Goal: Information Seeking & Learning: Stay updated

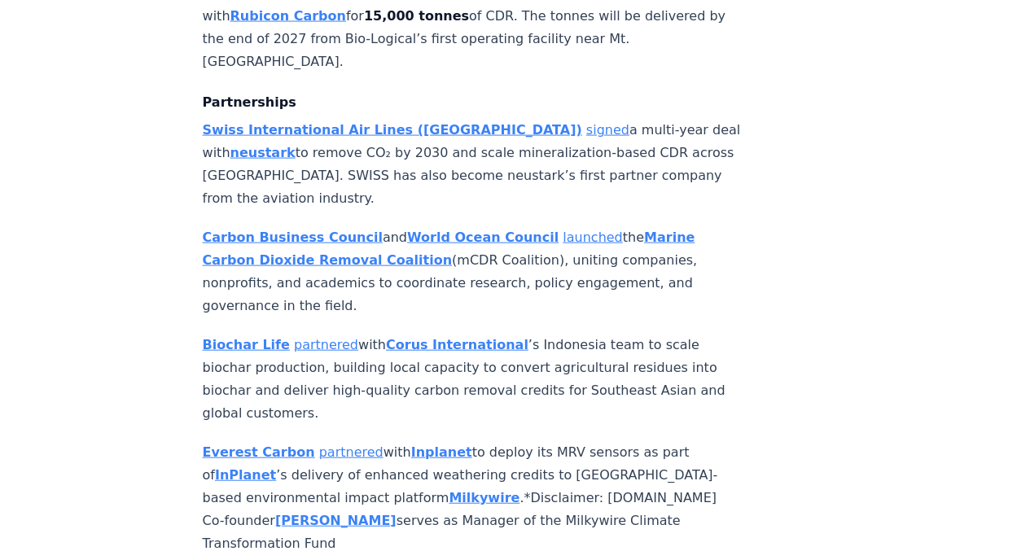
scroll to position [1690, 0]
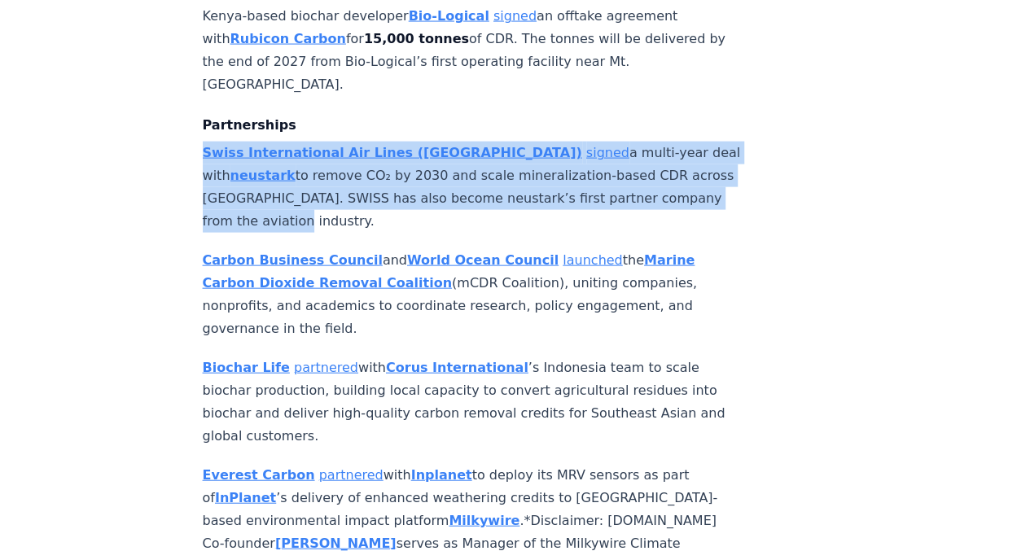
drag, startPoint x: 199, startPoint y: 52, endPoint x: 283, endPoint y: 119, distance: 107.8
copy p "Swiss International Air Lines (SWISS) signed a multi-year deal with neustark to…"
drag, startPoint x: 356, startPoint y: 227, endPoint x: 203, endPoint y: 162, distance: 167.0
click at [203, 249] on p "Carbon Business Council and World Ocean Council launched the Marine Carbon Diox…" at bounding box center [472, 294] width 539 height 91
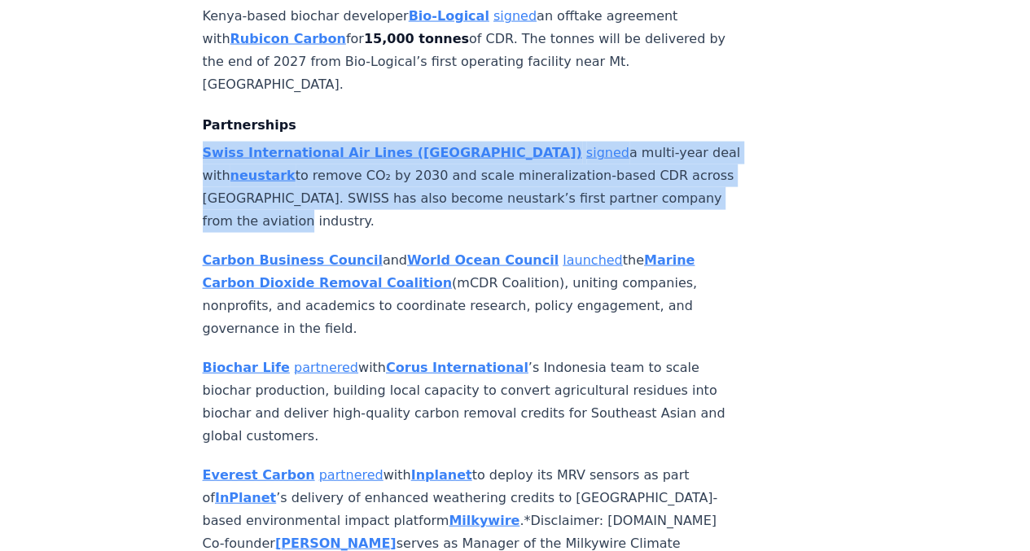
copy p "Carbon Business Council and World Ocean Council launched the Marine Carbon Diox…"
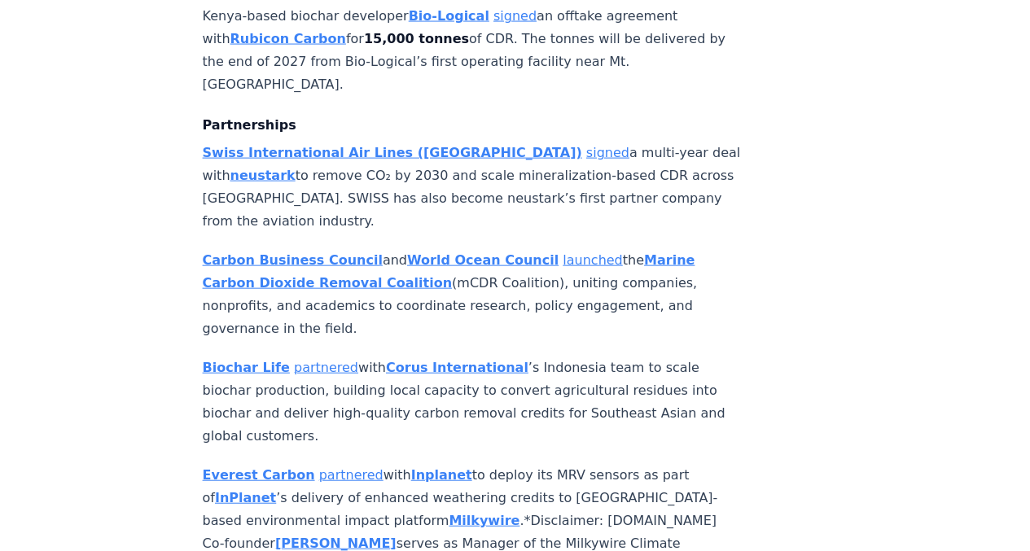
click at [203, 356] on p "Biochar Life partnered with Corus International ’s Indonesia team to scale bioc…" at bounding box center [472, 401] width 539 height 91
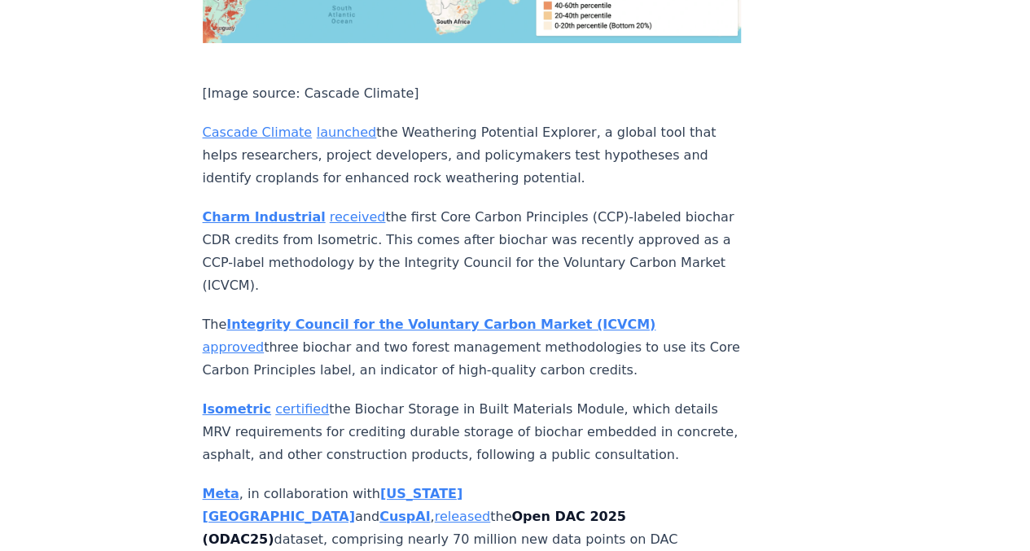
scroll to position [5987, 0]
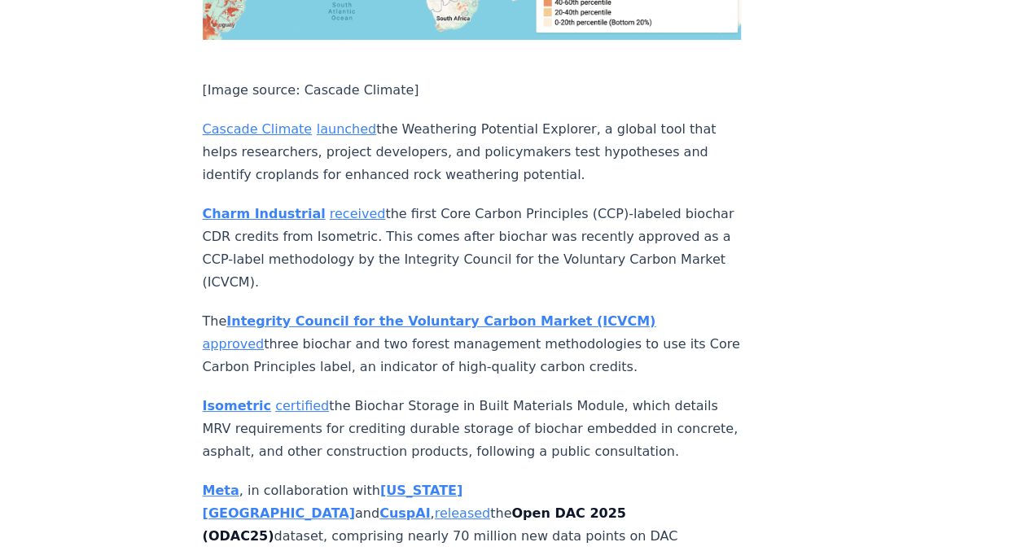
drag, startPoint x: 195, startPoint y: 190, endPoint x: 303, endPoint y: 265, distance: 131.6
copy p "Meta , in collaboration with [US_STATE] Institute of Technology and CuspAI , re…"
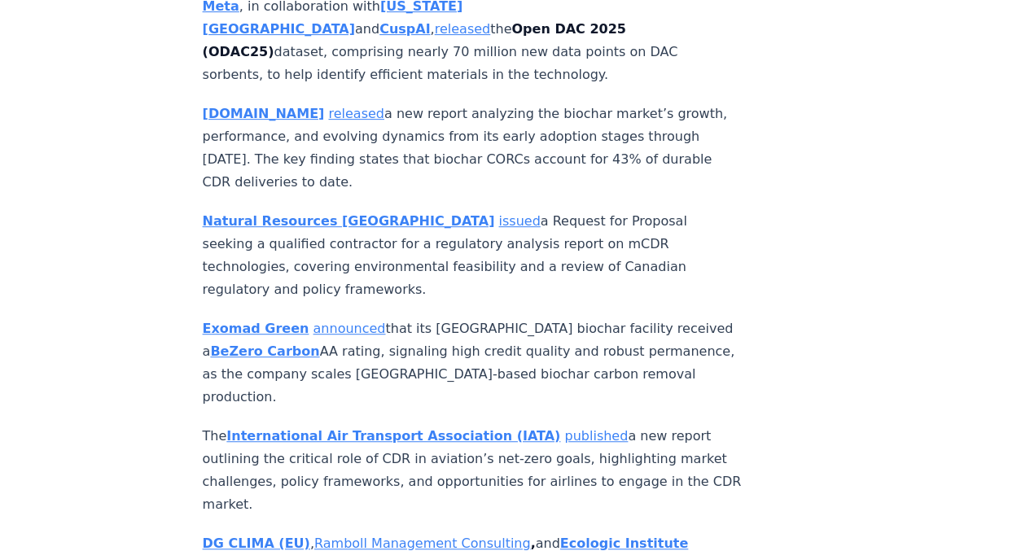
scroll to position [6508, 0]
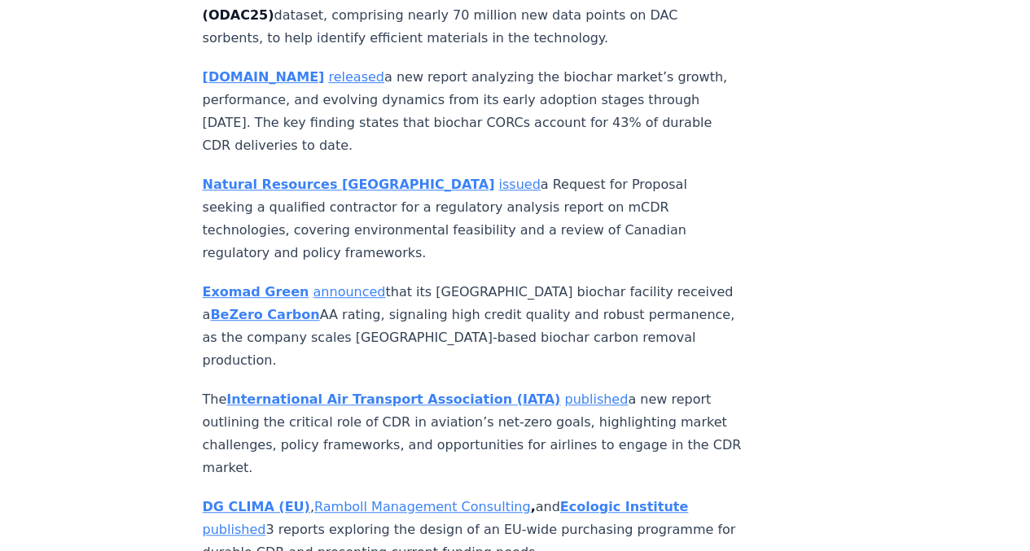
drag, startPoint x: 168, startPoint y: 268, endPoint x: 645, endPoint y: 320, distance: 479.8
copy p "Frontier released a new primer offering a clear, non-technical overview - cover…"
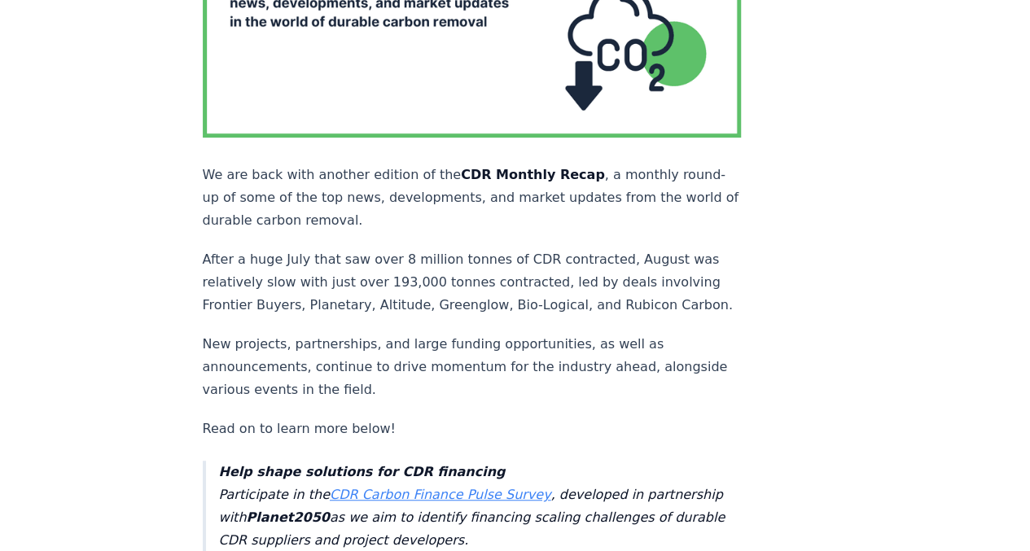
scroll to position [287, 0]
